Goal: Task Accomplishment & Management: Complete application form

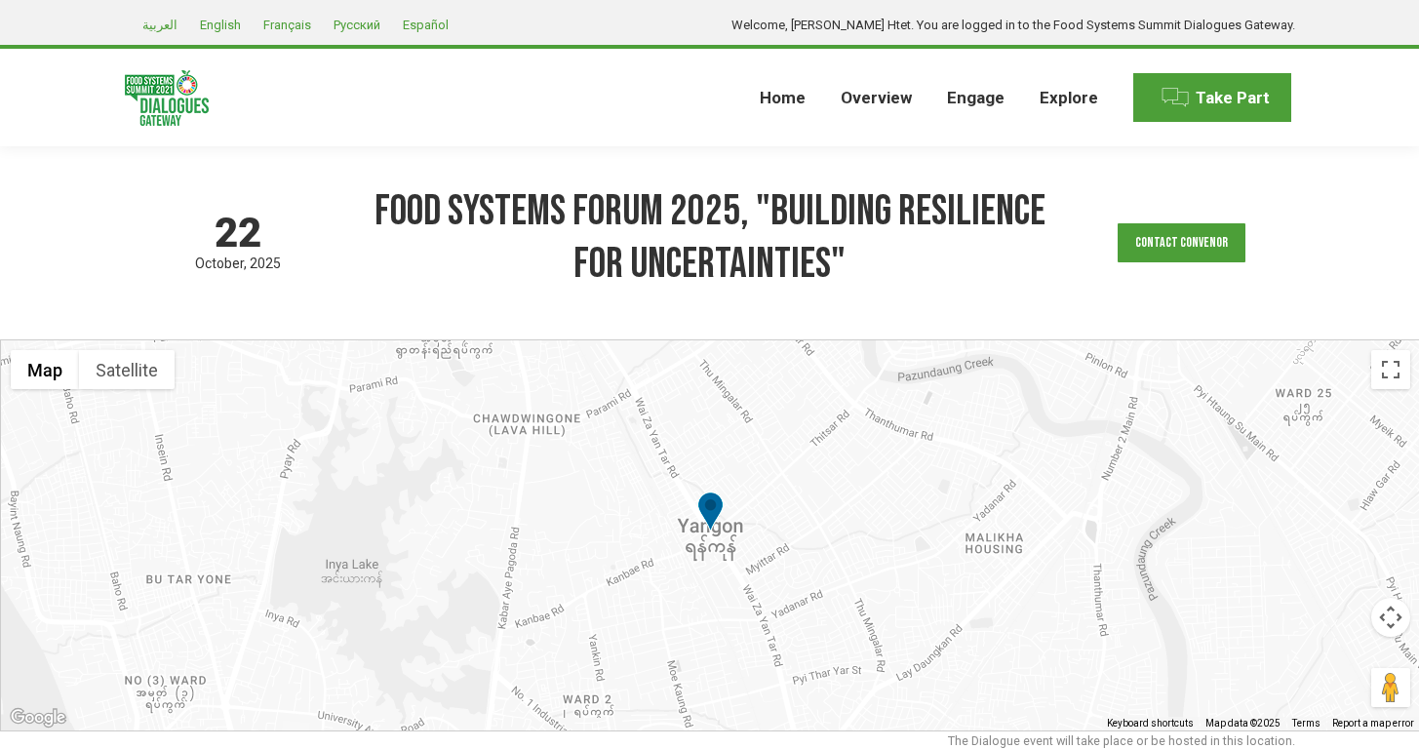
click at [200, 305] on div "[DATE] based on GMT timezone Food Systems Forum 2025, "Building Resilience for …" at bounding box center [710, 242] width 1170 height 193
click at [215, 313] on div "[DATE] based on GMT timezone Food Systems Forum 2025, "Building Resilience for …" at bounding box center [710, 242] width 1170 height 193
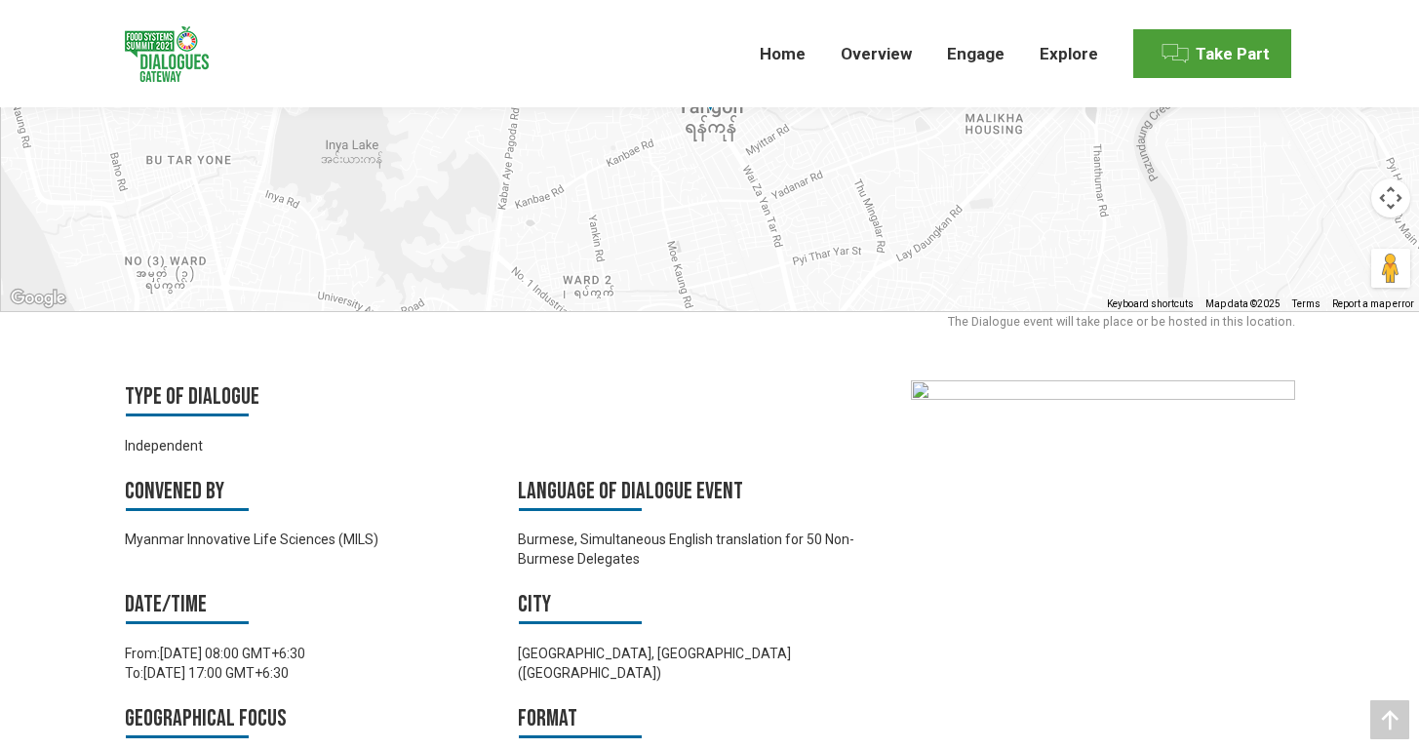
scroll to position [584, 0]
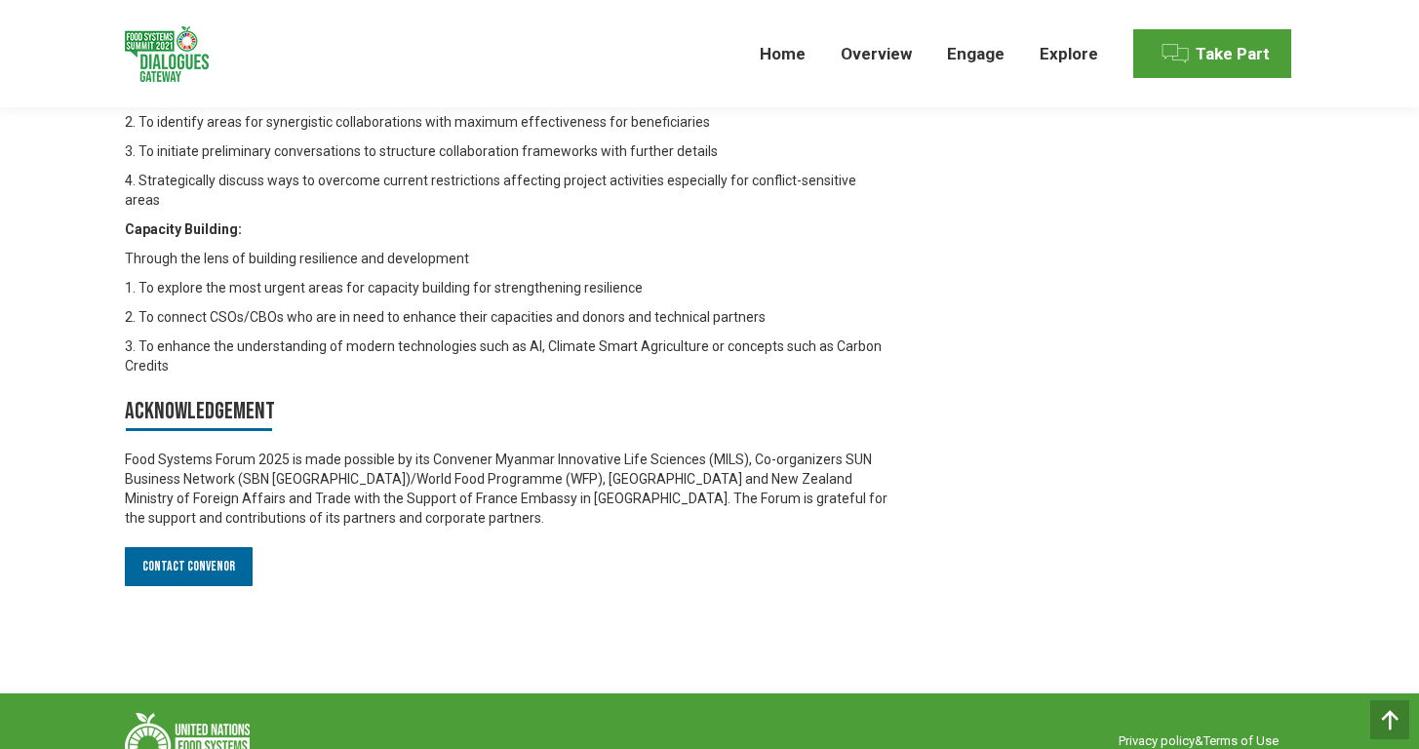
scroll to position [1991, 0]
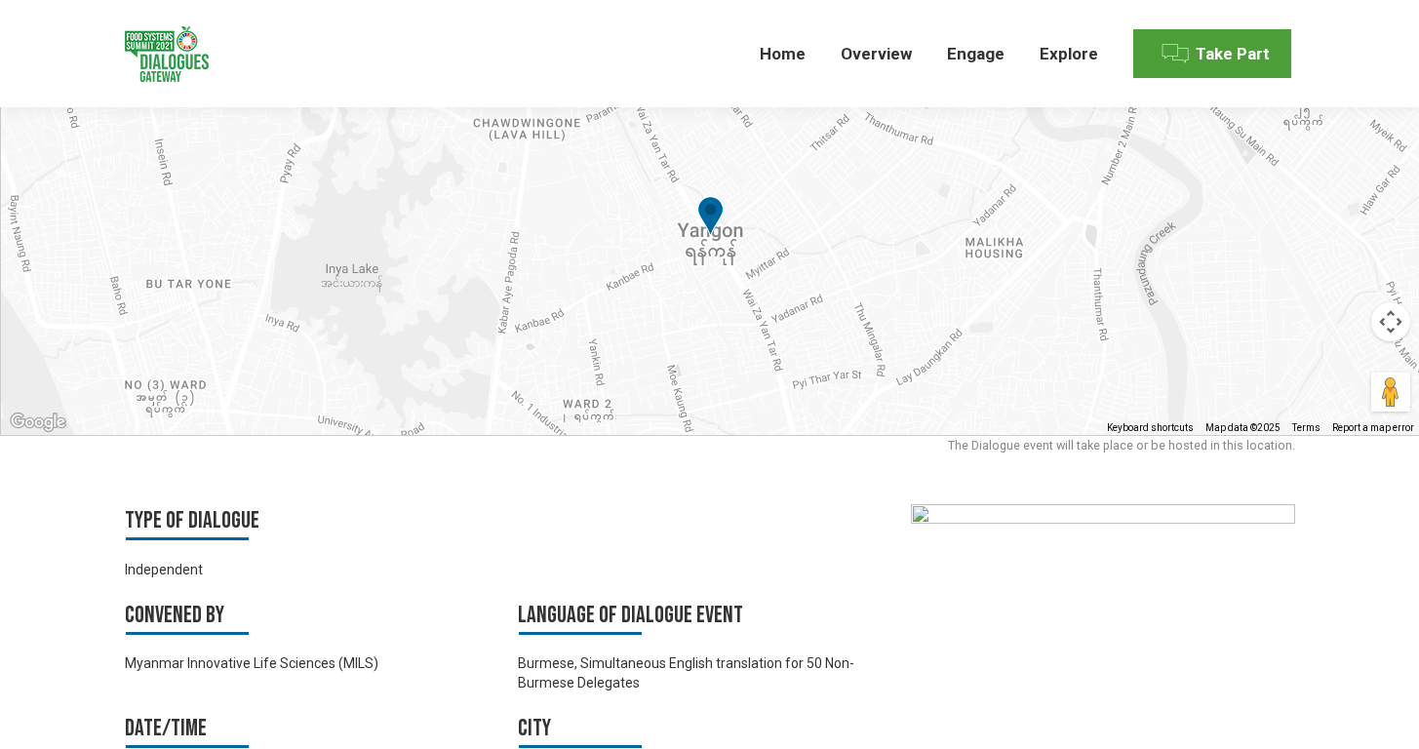
scroll to position [0, 0]
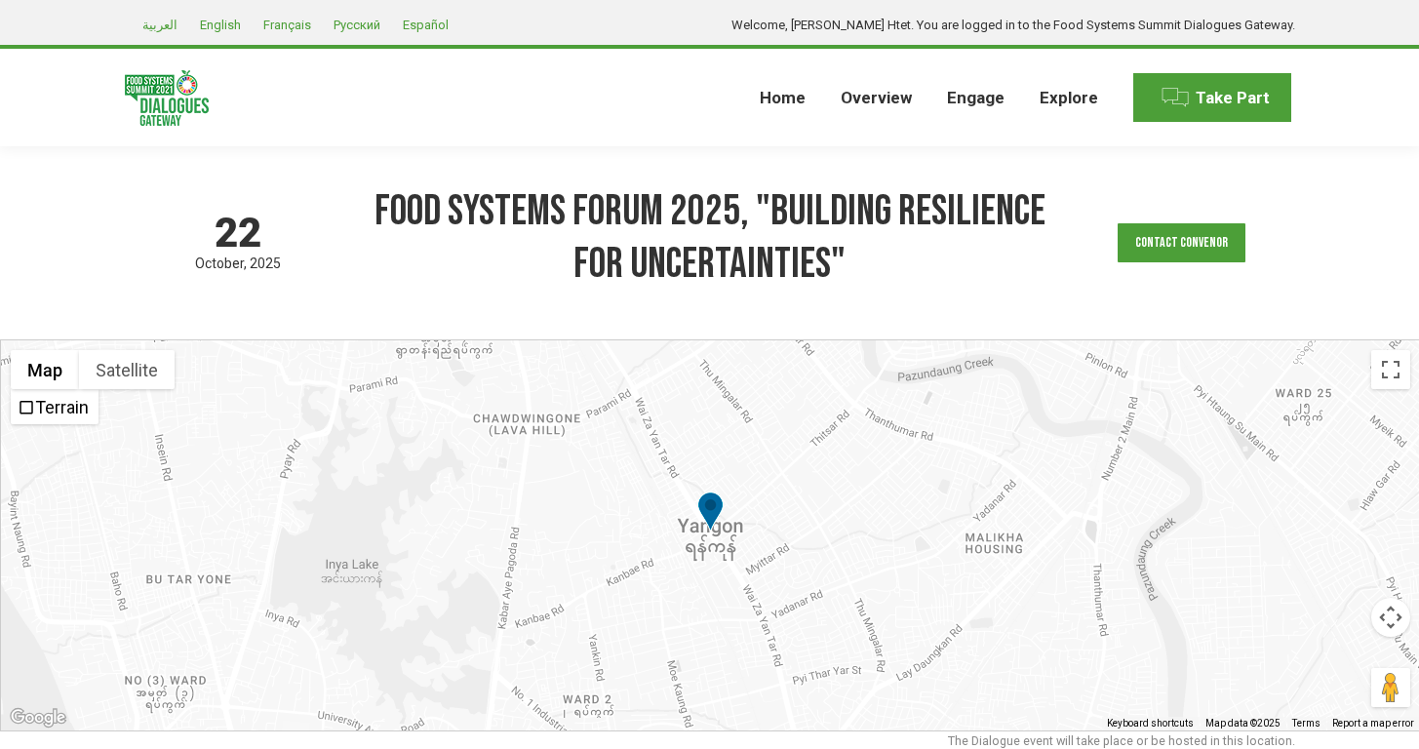
click at [263, 314] on div "[DATE] based on GMT timezone Food Systems Forum 2025, "Building Resilience for …" at bounding box center [710, 242] width 1170 height 193
click at [135, 233] on span "22" at bounding box center [238, 233] width 226 height 41
click at [181, 232] on span "22" at bounding box center [238, 233] width 226 height 41
click at [270, 232] on span "22" at bounding box center [238, 233] width 226 height 41
click at [253, 232] on span "22" at bounding box center [238, 233] width 226 height 41
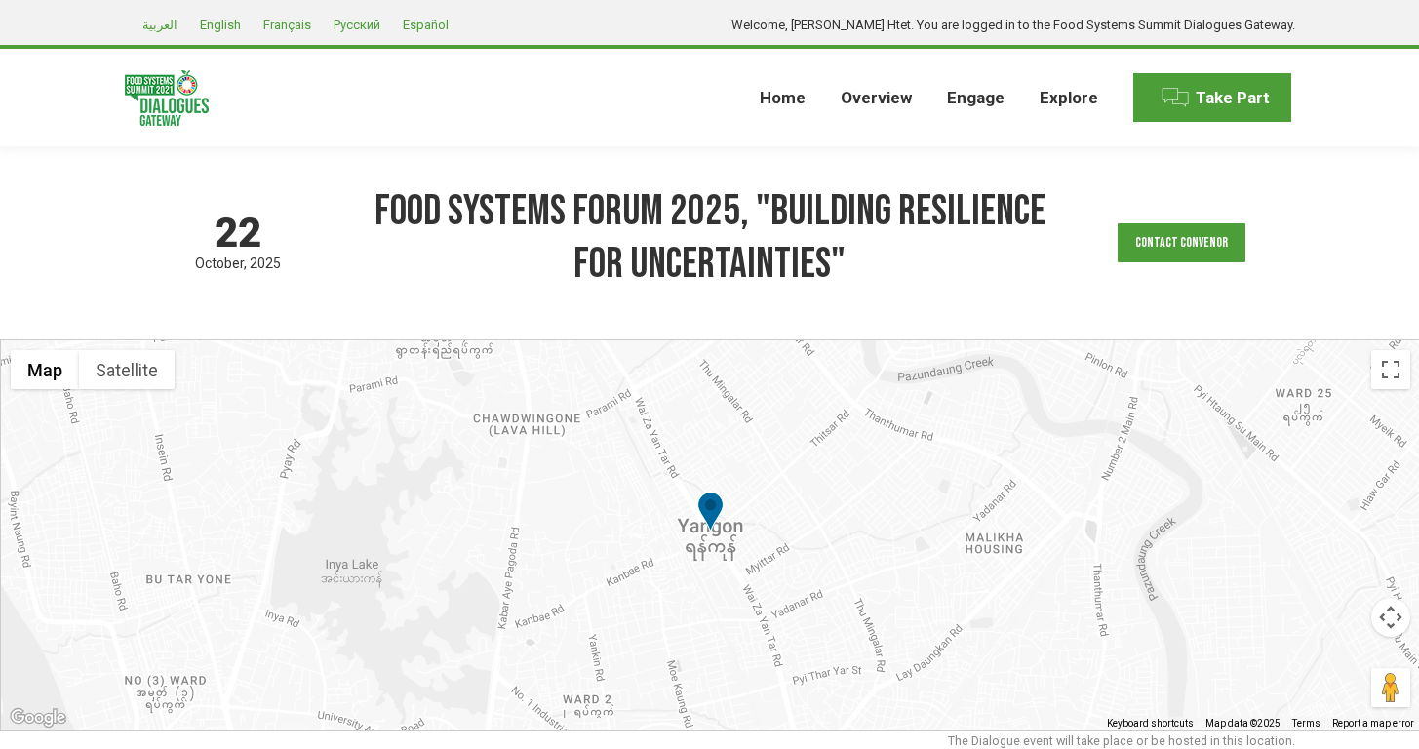
click at [203, 232] on span "22" at bounding box center [238, 233] width 226 height 41
click at [181, 254] on div "[DATE] based on GMT timezone" at bounding box center [238, 243] width 226 height 60
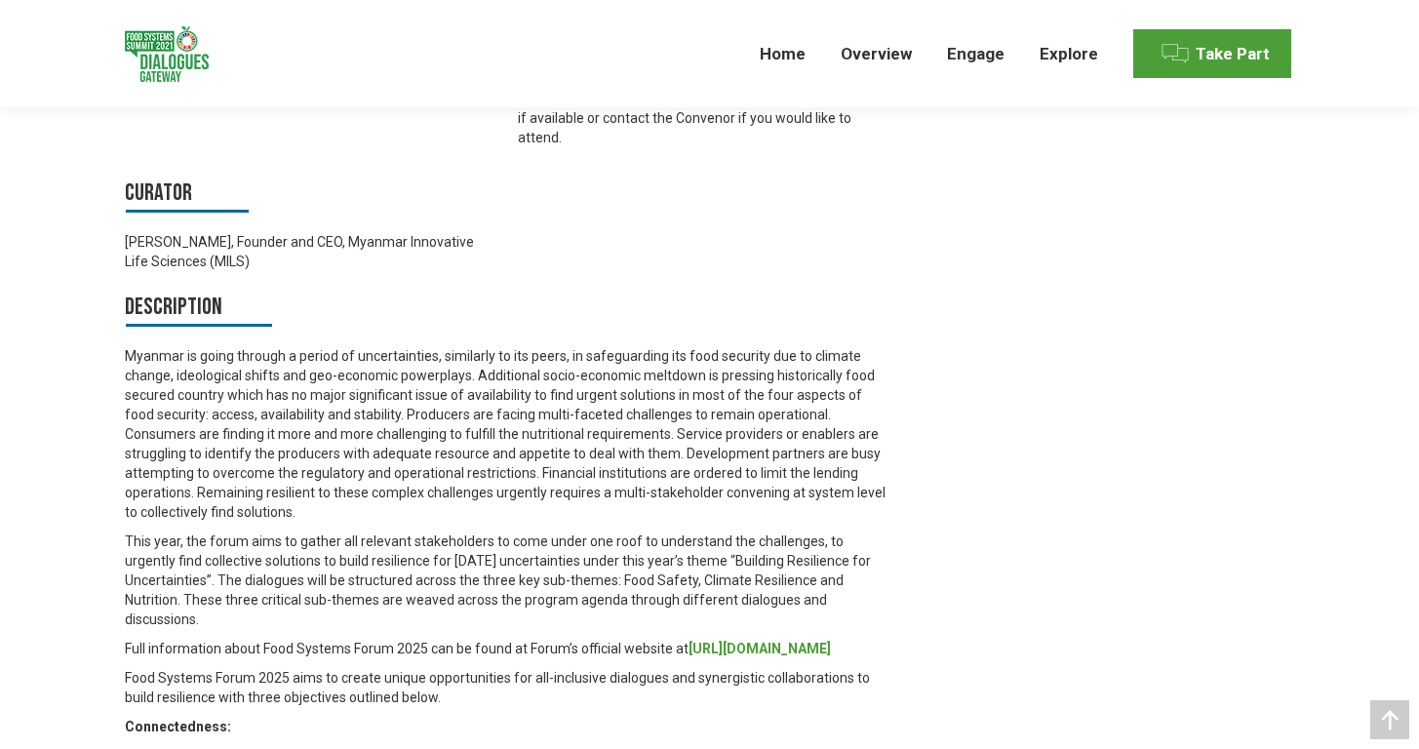
scroll to position [1156, 0]
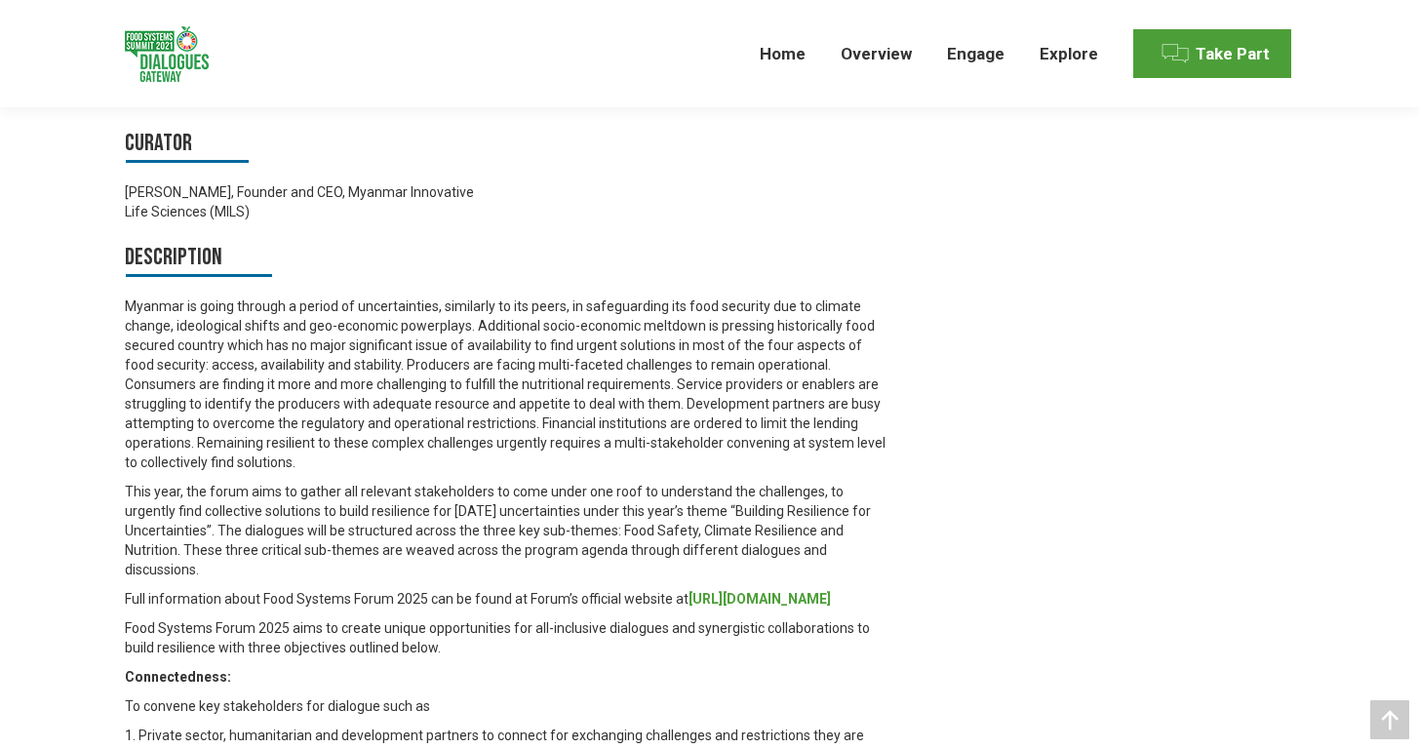
click at [98, 384] on div "Type of Dialogue Independent Convened by Myanmar Innovative Life Sciences (MILS…" at bounding box center [710, 548] width 1268 height 1810
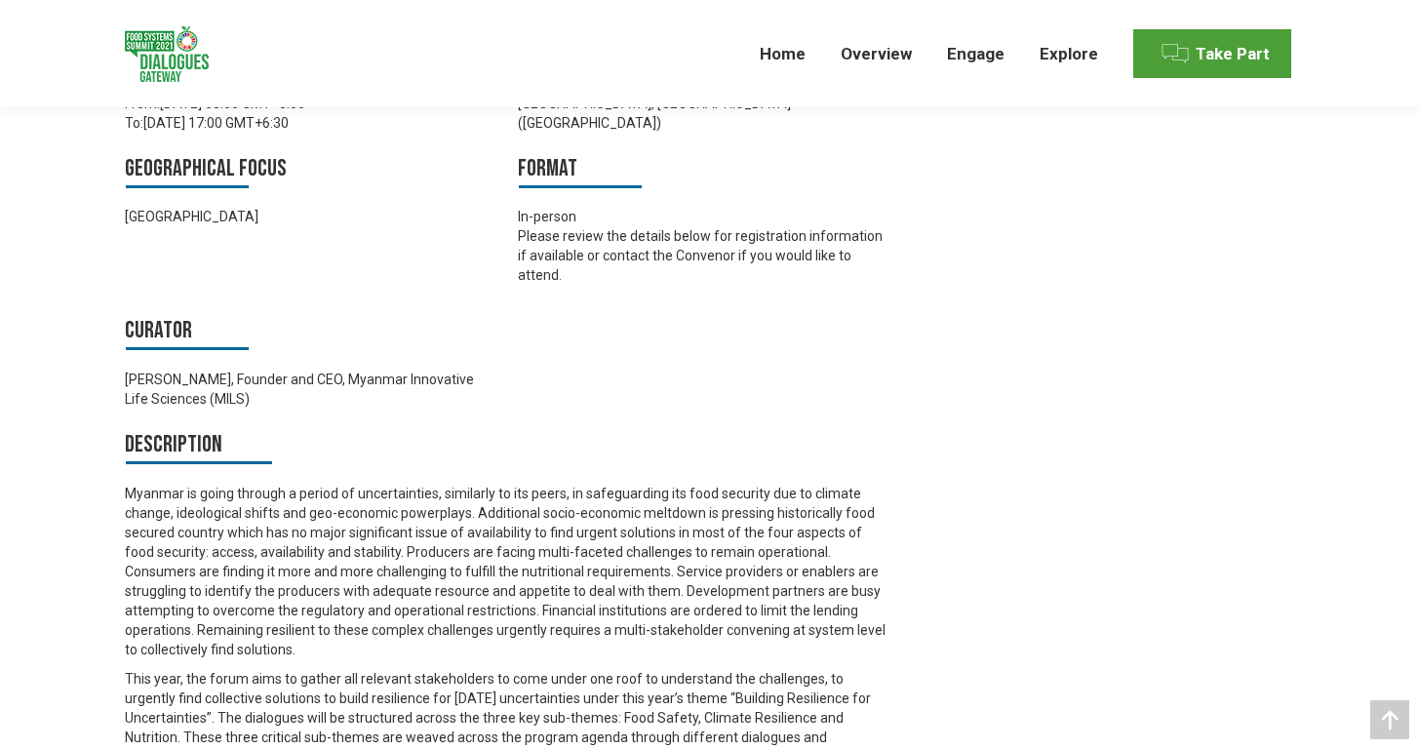
scroll to position [968, 0]
click at [81, 328] on div "Type of Dialogue Independent Convened by Myanmar Innovative Life Sciences (MILS…" at bounding box center [710, 736] width 1268 height 1810
click at [95, 548] on div "Type of Dialogue Independent Convened by Myanmar Innovative Life Sciences (MILS…" at bounding box center [710, 736] width 1268 height 1810
click at [95, 525] on div "Type of Dialogue Independent Convened by Myanmar Innovative Life Sciences (MILS…" at bounding box center [710, 736] width 1268 height 1810
click at [85, 473] on div "Type of Dialogue Independent Convened by Myanmar Innovative Life Sciences (MILS…" at bounding box center [710, 736] width 1268 height 1810
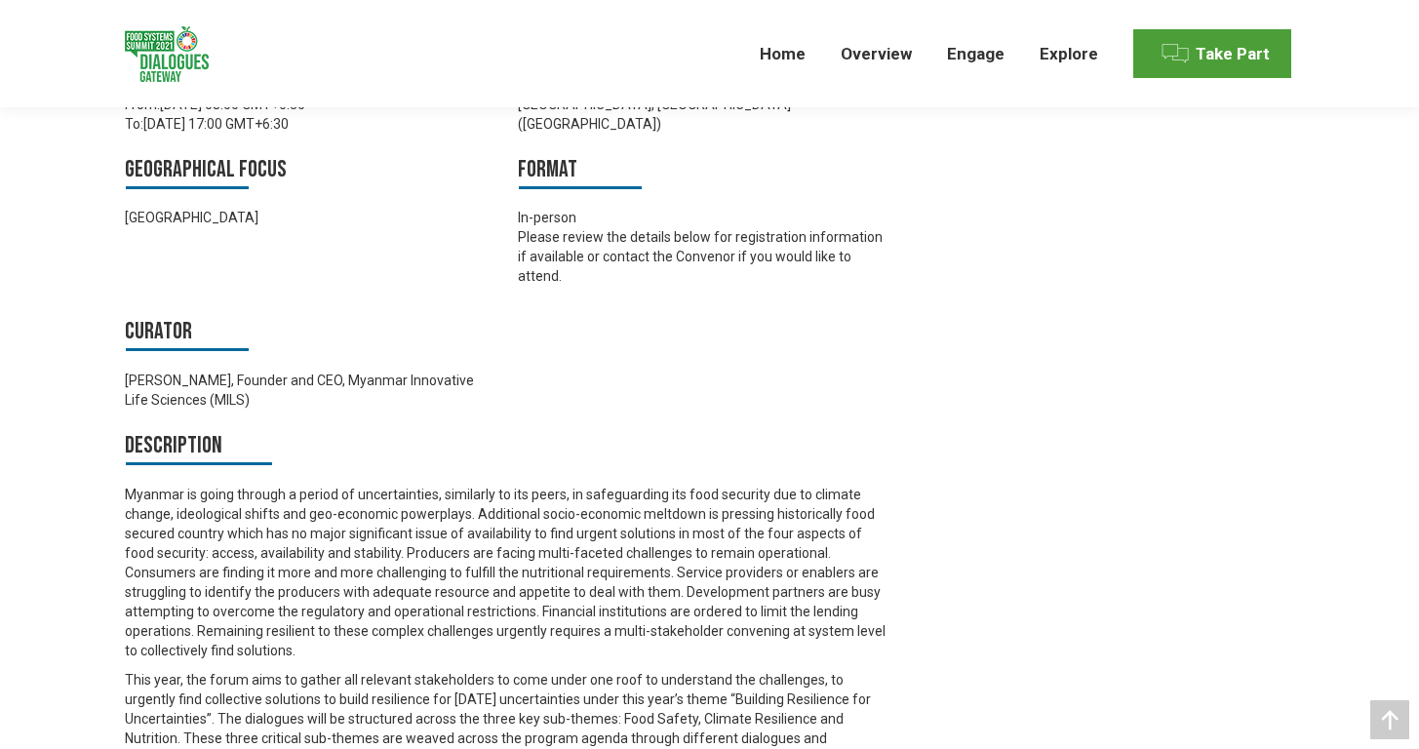
click at [80, 389] on div "Type of Dialogue Independent Convened by Myanmar Innovative Life Sciences (MILS…" at bounding box center [710, 736] width 1268 height 1810
